Goal: Task Accomplishment & Management: Use online tool/utility

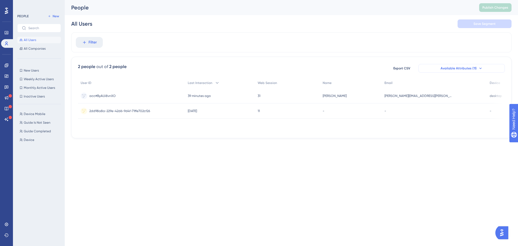
click at [479, 69] on icon at bounding box center [480, 68] width 4 height 4
click at [395, 49] on div "Filter" at bounding box center [291, 42] width 440 height 20
